Goal: Task Accomplishment & Management: Complete application form

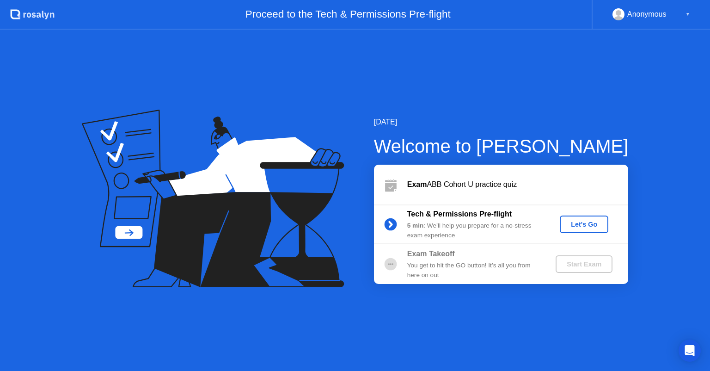
click at [565, 222] on div "Let's Go" at bounding box center [583, 223] width 41 height 7
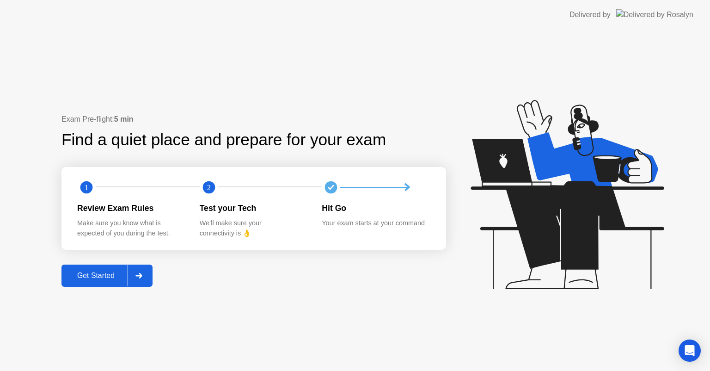
click at [104, 271] on div "Get Started" at bounding box center [95, 275] width 63 height 8
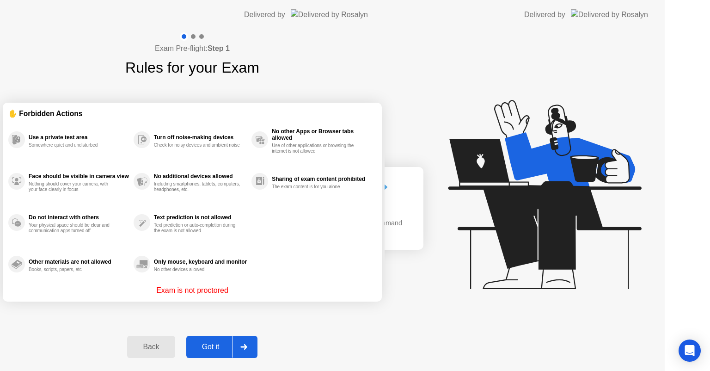
click at [104, 270] on div "Exam Pre-flight: Step 1 Rules for your Exam ✋ Forbidden Actions Use a private t…" at bounding box center [192, 200] width 385 height 341
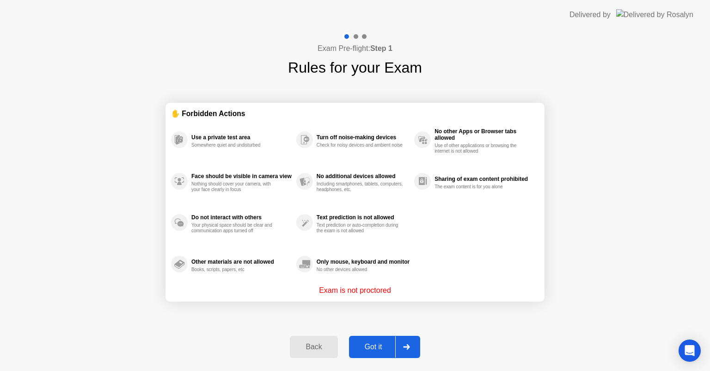
click at [368, 350] on div "Got it" at bounding box center [373, 346] width 43 height 8
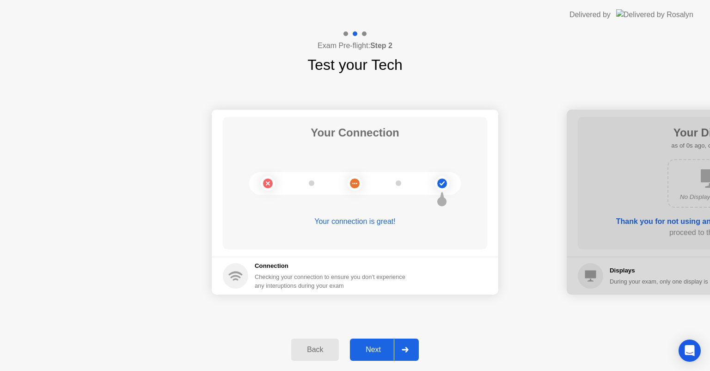
click at [368, 350] on div "Next" at bounding box center [373, 349] width 41 height 8
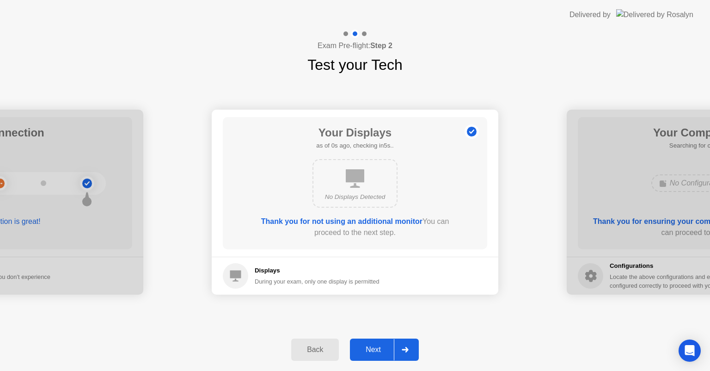
click at [368, 350] on div "Next" at bounding box center [373, 349] width 41 height 8
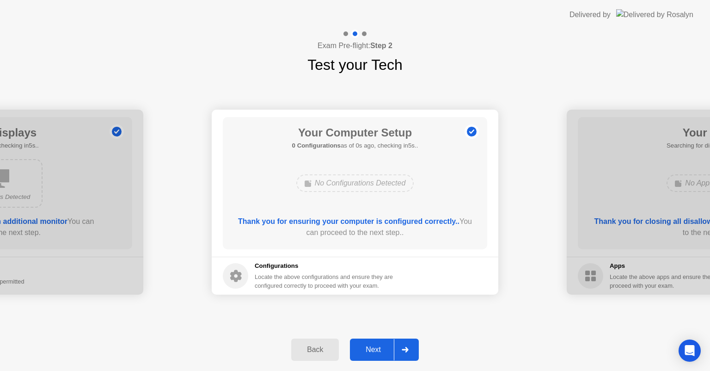
click at [368, 350] on div "Next" at bounding box center [373, 349] width 41 height 8
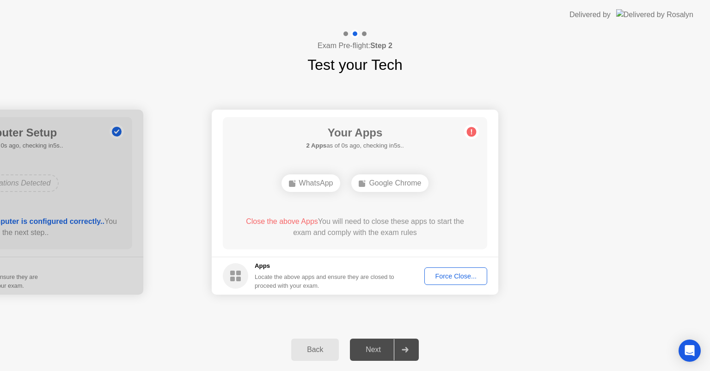
click at [368, 350] on div "Next" at bounding box center [373, 349] width 41 height 8
click at [368, 353] on div "Next" at bounding box center [373, 349] width 41 height 8
click at [406, 346] on div at bounding box center [405, 349] width 22 height 21
click at [313, 185] on div "WhatsApp" at bounding box center [310, 183] width 59 height 18
click at [452, 275] on div "Force Close..." at bounding box center [456, 275] width 56 height 7
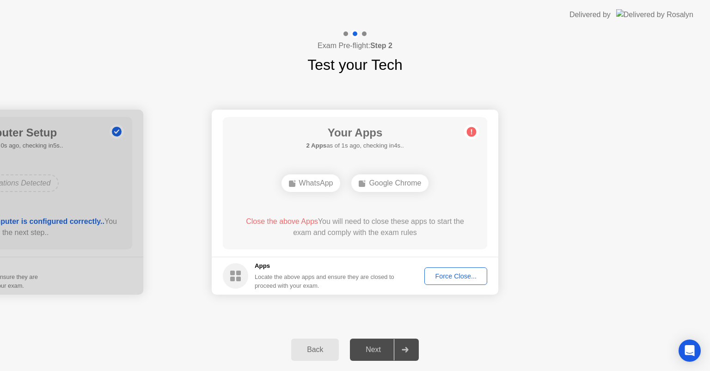
click at [399, 344] on div at bounding box center [405, 349] width 22 height 21
click at [455, 276] on div "Force Close..." at bounding box center [456, 275] width 56 height 7
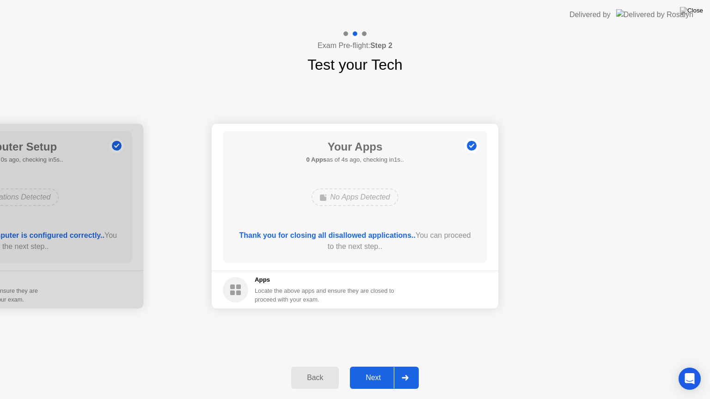
click at [407, 370] on icon at bounding box center [405, 378] width 6 height 6
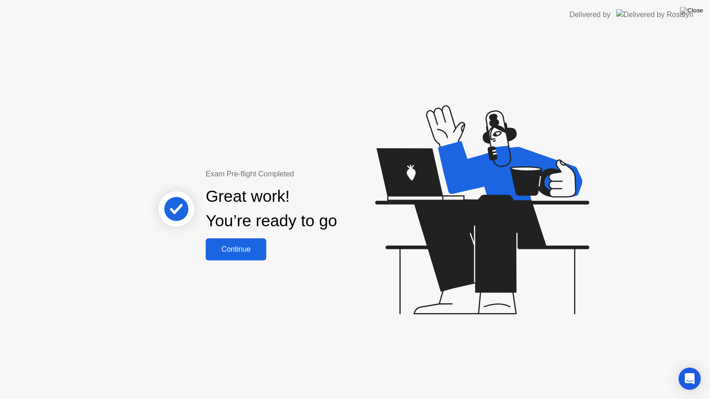
click at [251, 248] on div "Continue" at bounding box center [235, 249] width 55 height 8
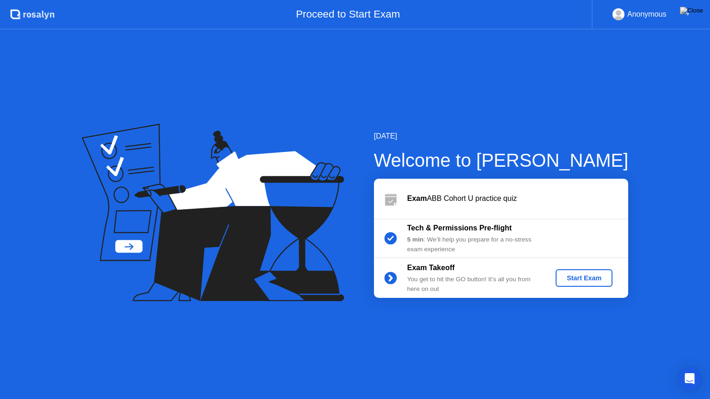
click at [577, 275] on div "Start Exam" at bounding box center [583, 278] width 49 height 7
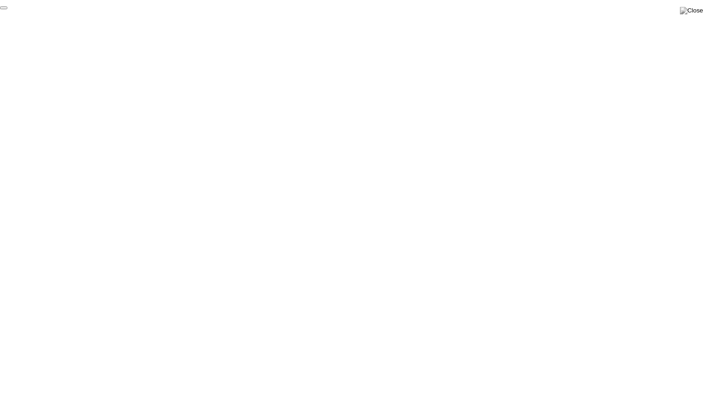
click at [7, 9] on button "End Proctoring Session" at bounding box center [3, 7] width 7 height 3
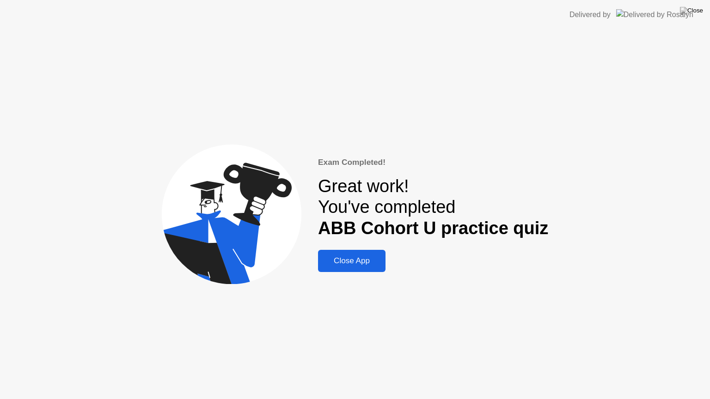
click at [349, 263] on div "Close App" at bounding box center [352, 261] width 62 height 9
